Goal: Navigation & Orientation: Find specific page/section

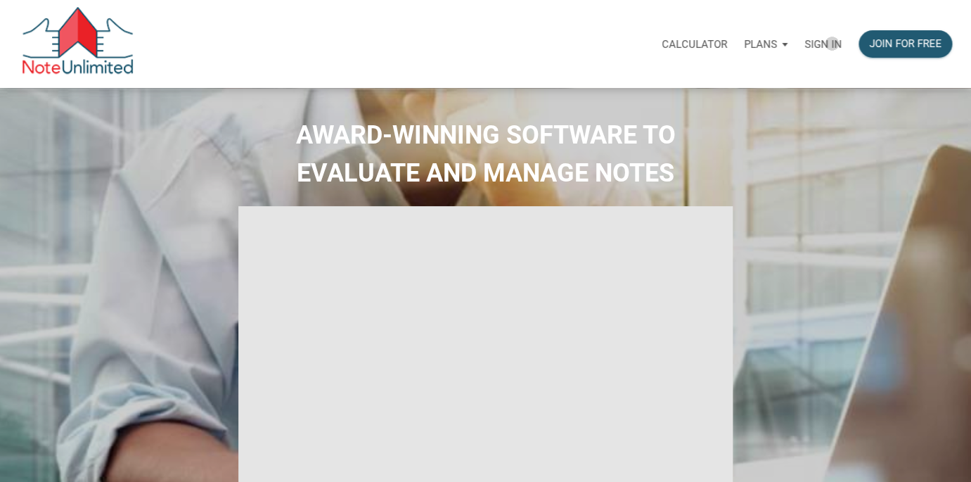
click at [832, 44] on p "Sign in" at bounding box center [822, 44] width 37 height 13
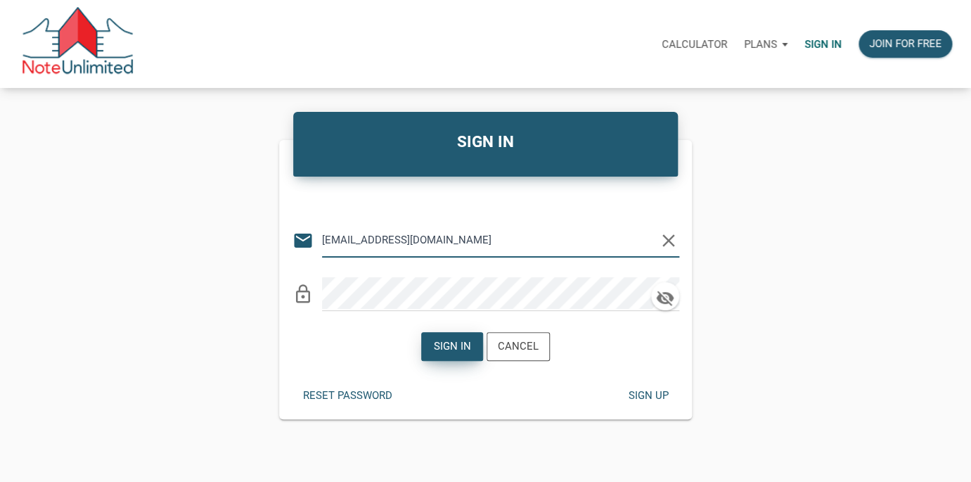
type input "[EMAIL_ADDRESS][DOMAIN_NAME]"
click at [454, 352] on div "Sign in" at bounding box center [452, 346] width 37 height 16
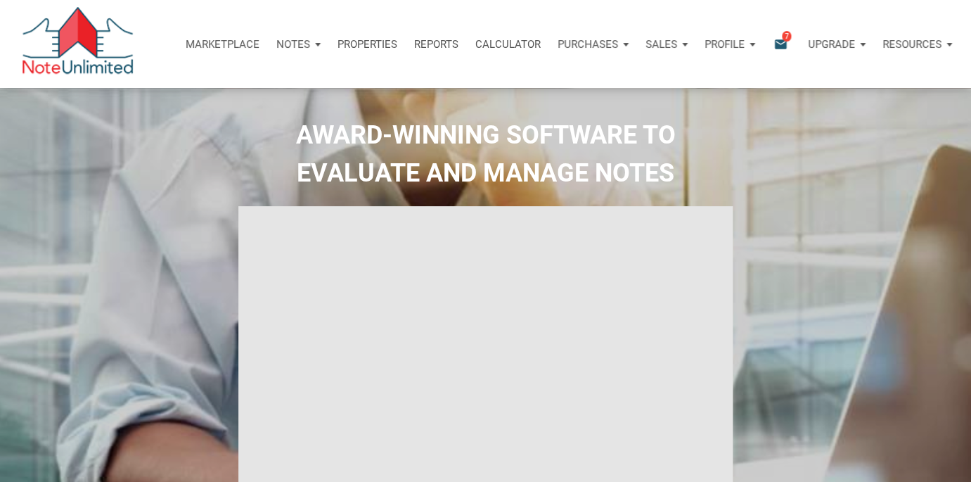
type input "Introduction to new features"
select select
click at [783, 40] on span "7" at bounding box center [786, 35] width 9 height 11
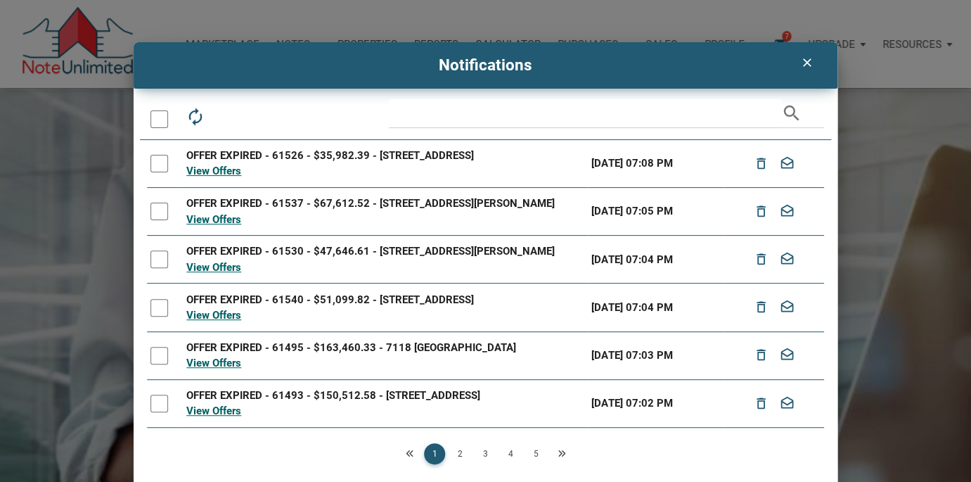
click at [157, 115] on div at bounding box center [159, 119] width 18 height 18
click at [259, 117] on icon "drafts" at bounding box center [258, 117] width 20 height 20
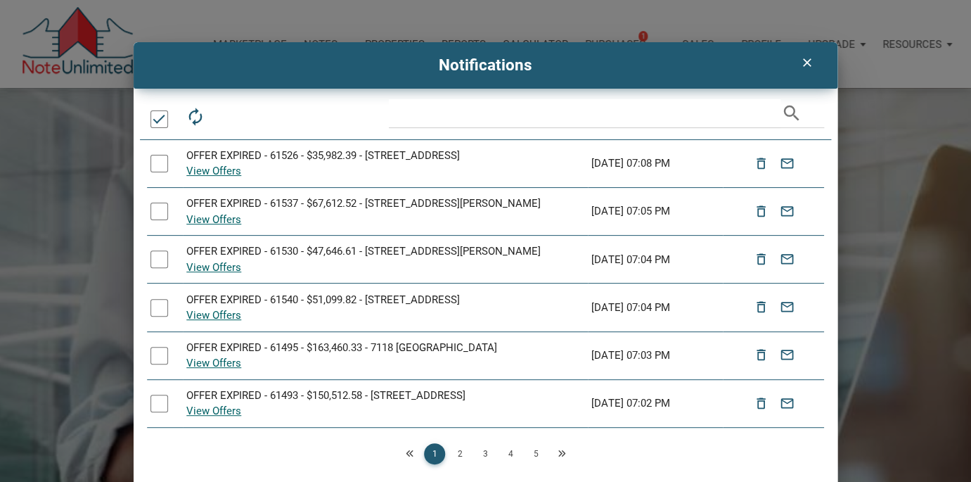
click at [809, 61] on icon "clear" at bounding box center [806, 63] width 17 height 14
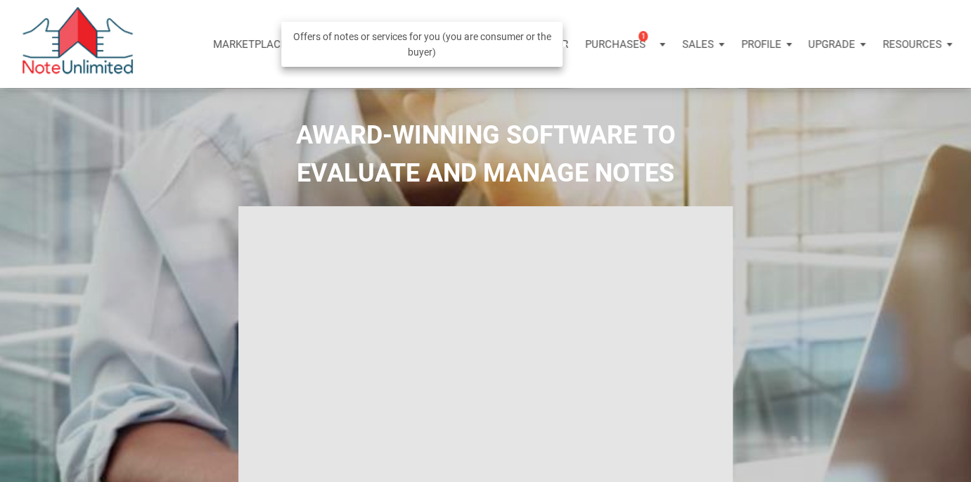
click at [659, 43] on div "Purchases 1" at bounding box center [625, 44] width 97 height 42
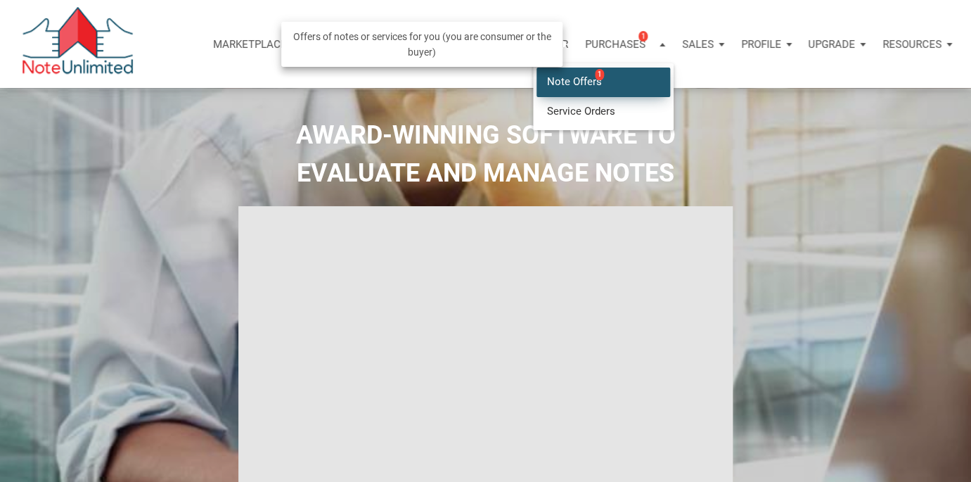
click at [577, 80] on link "Note Offers 1" at bounding box center [603, 81] width 134 height 29
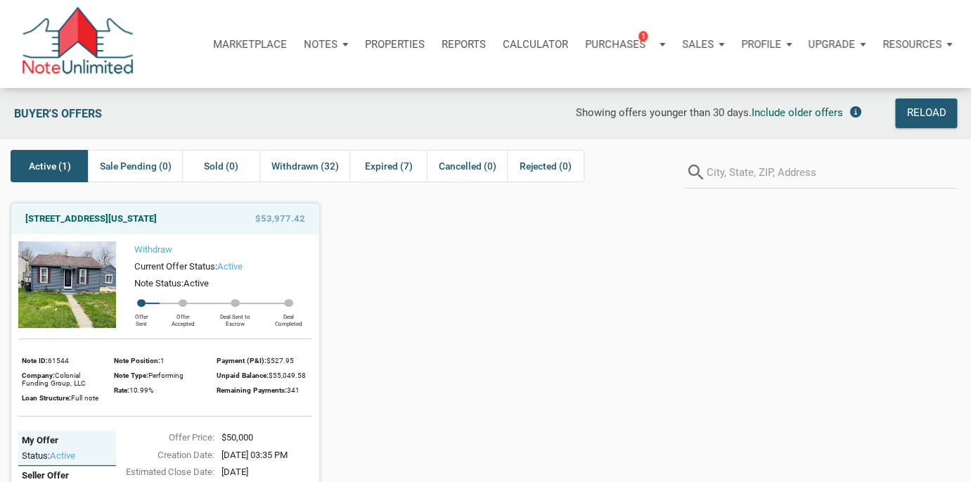
click at [48, 160] on span "Active (1)" at bounding box center [50, 165] width 42 height 17
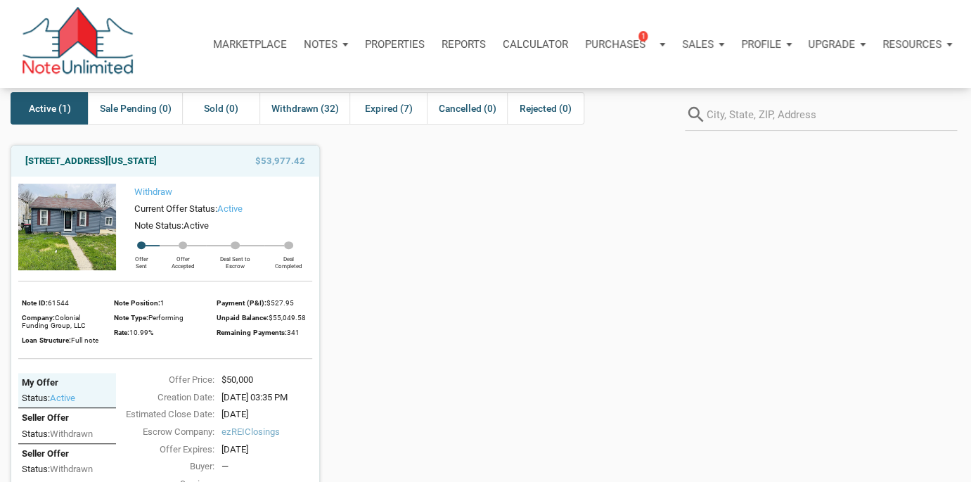
scroll to position [55, 0]
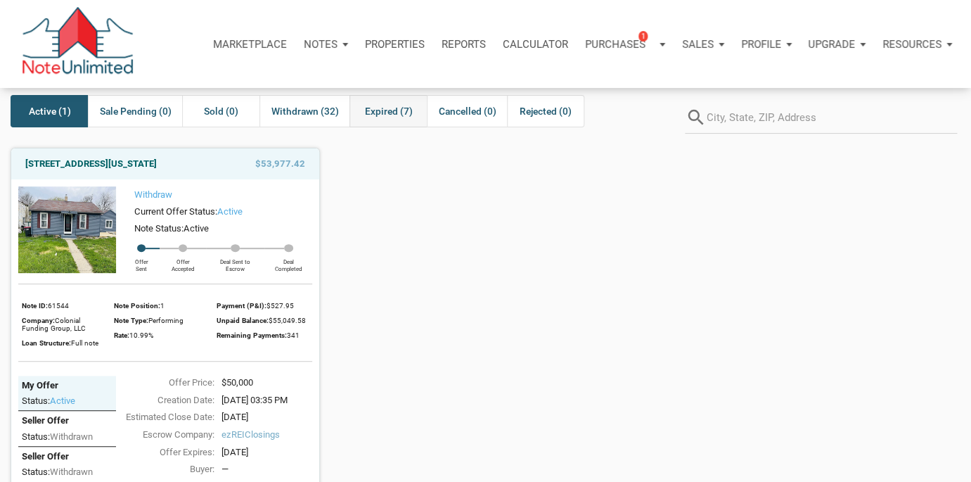
click at [387, 109] on span "Expired (7)" at bounding box center [388, 111] width 48 height 17
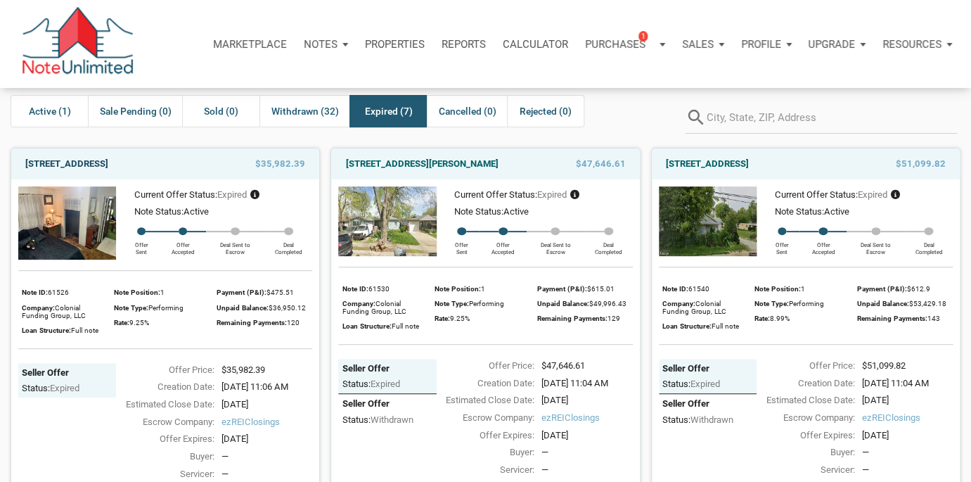
click at [108, 163] on link "720 North 14th Street, New Castle, IN, 47362" at bounding box center [66, 163] width 83 height 17
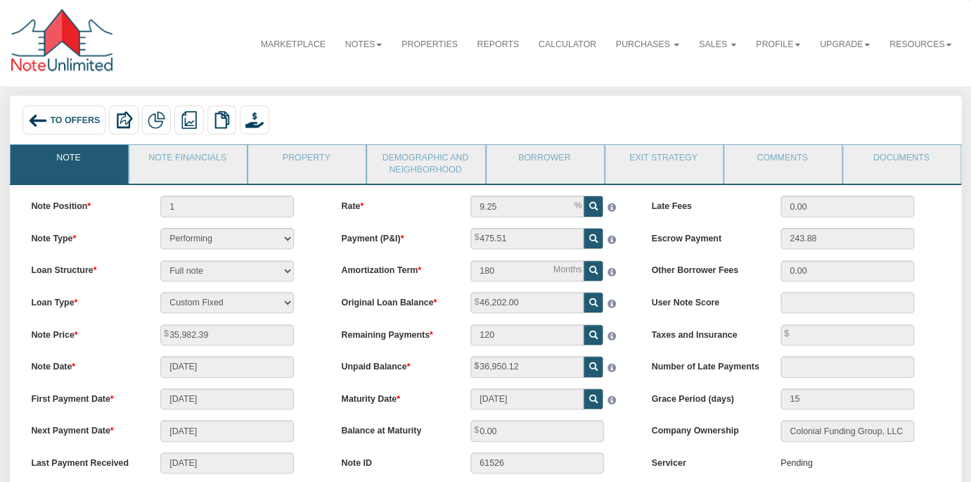
click at [49, 117] on div "To Offers" at bounding box center [63, 119] width 83 height 29
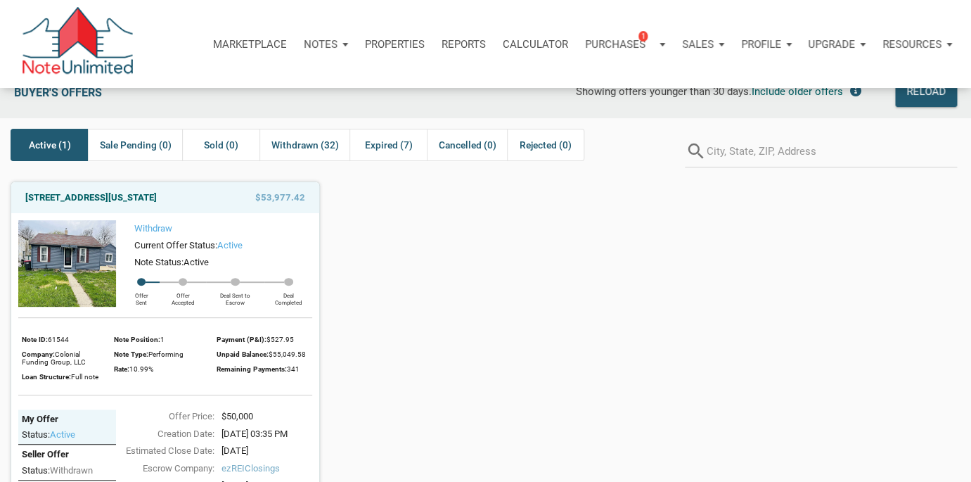
scroll to position [15, 0]
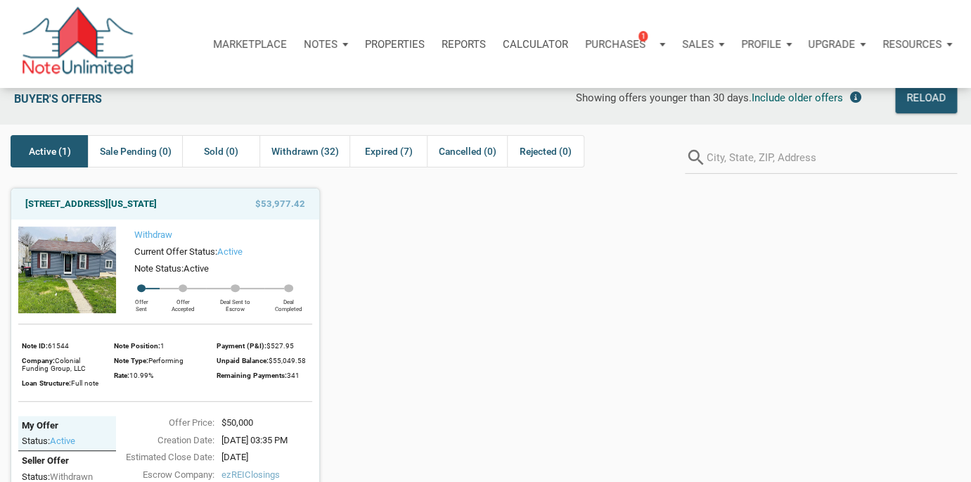
click at [240, 41] on p "Marketplace" at bounding box center [250, 44] width 74 height 13
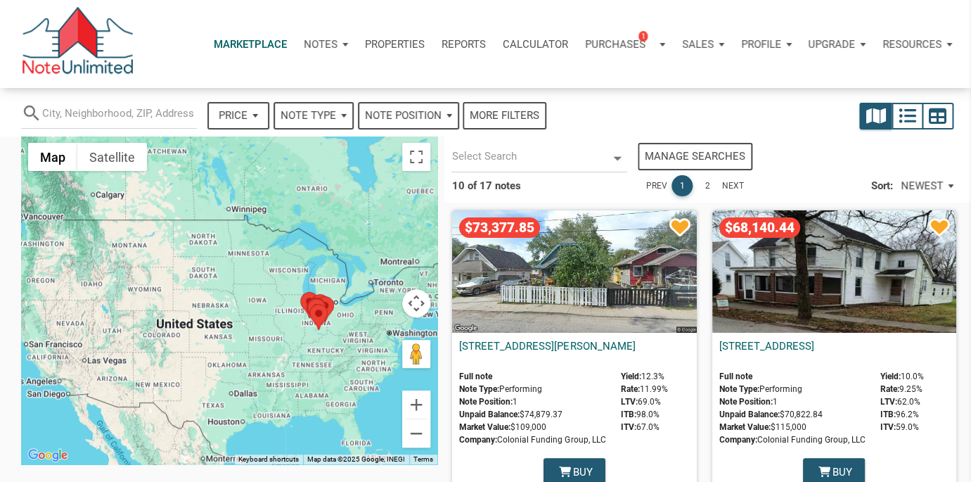
select select
click at [759, 42] on p "Profile" at bounding box center [761, 44] width 40 height 13
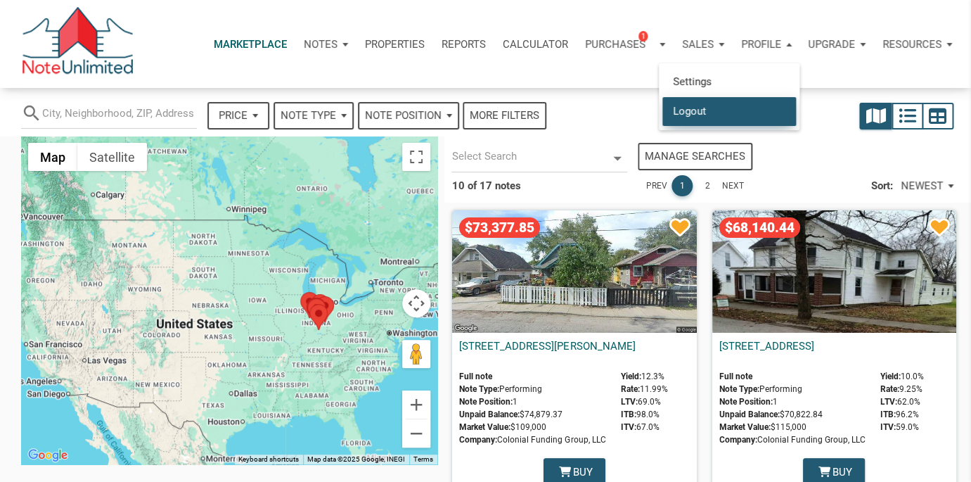
click at [690, 116] on link "Logout" at bounding box center [729, 110] width 134 height 29
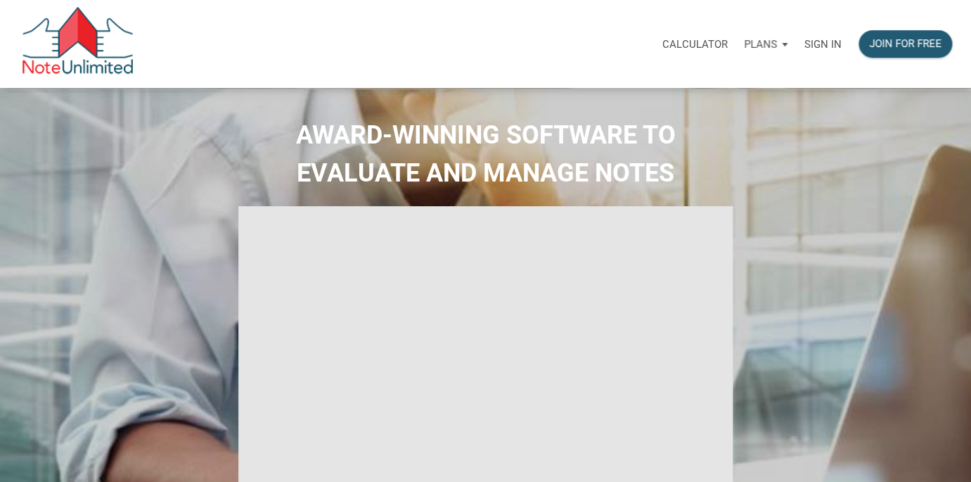
select select
type input "Introduction to new features"
select select
